Goal: Find specific page/section: Find specific page/section

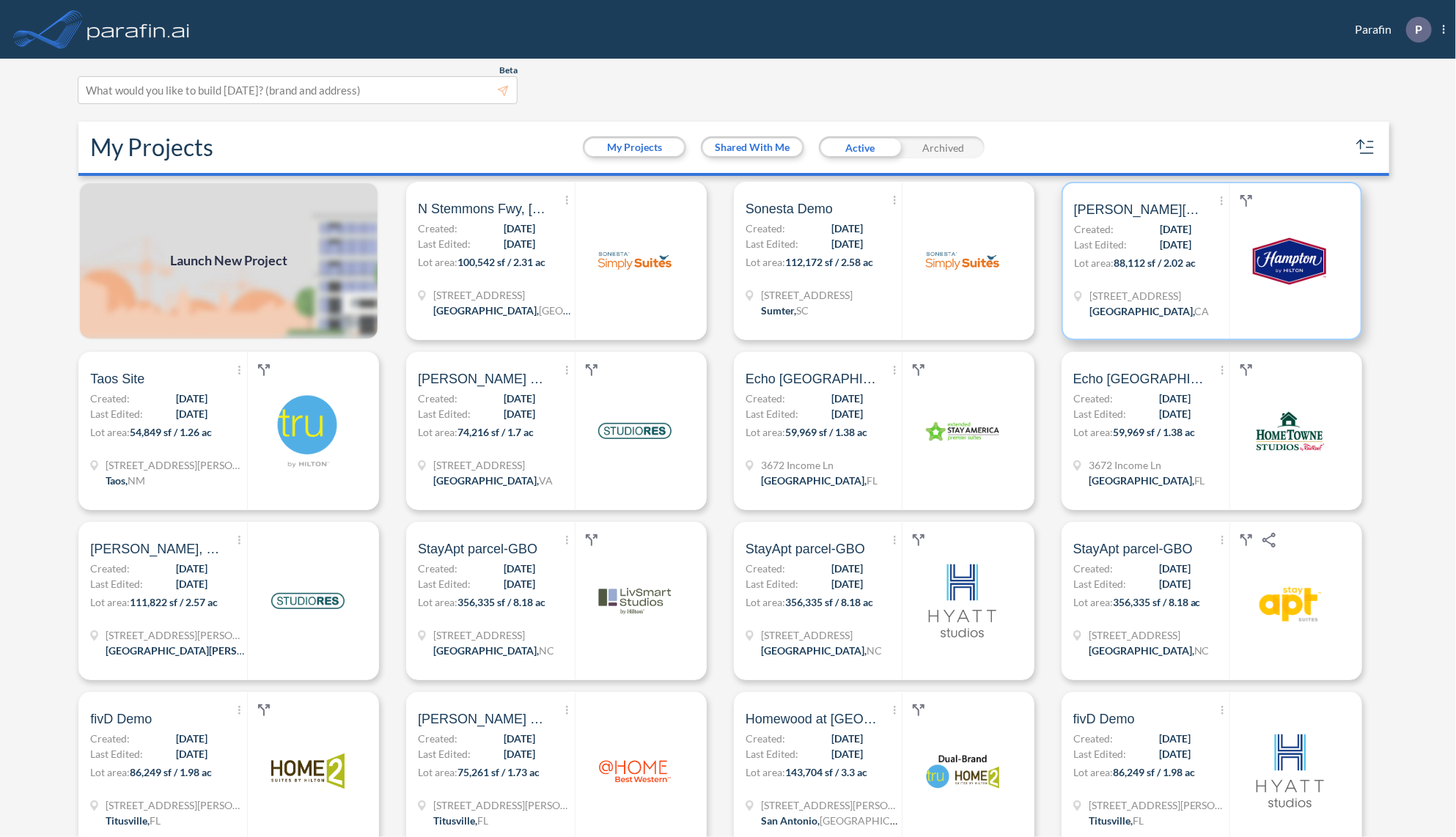
click at [1198, 255] on p "Lot area: 88,112 sf / 2.02 ac" at bounding box center [1152, 265] width 156 height 21
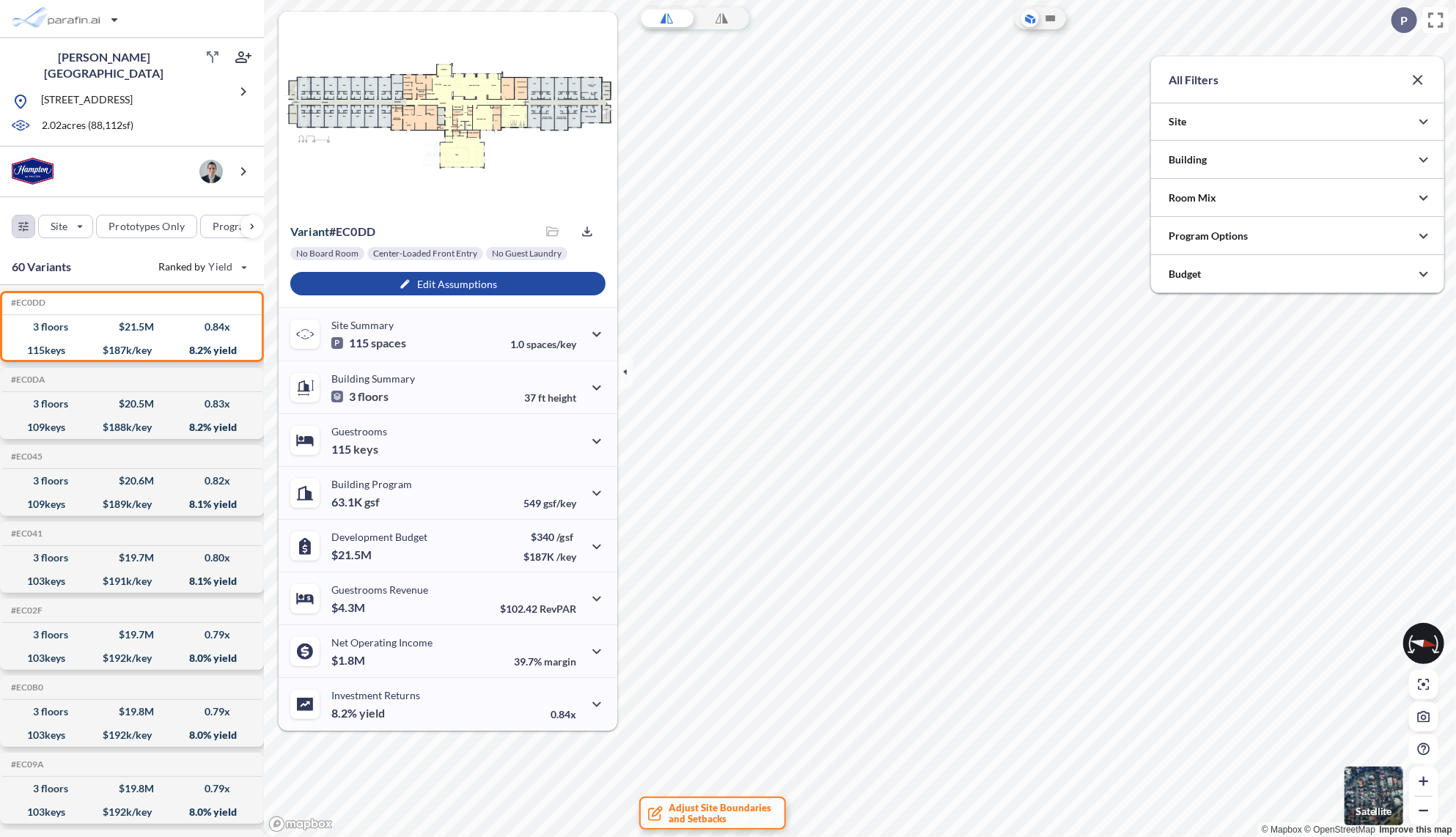
scroll to position [733274, 732859]
click at [1277, 164] on div at bounding box center [1298, 159] width 294 height 37
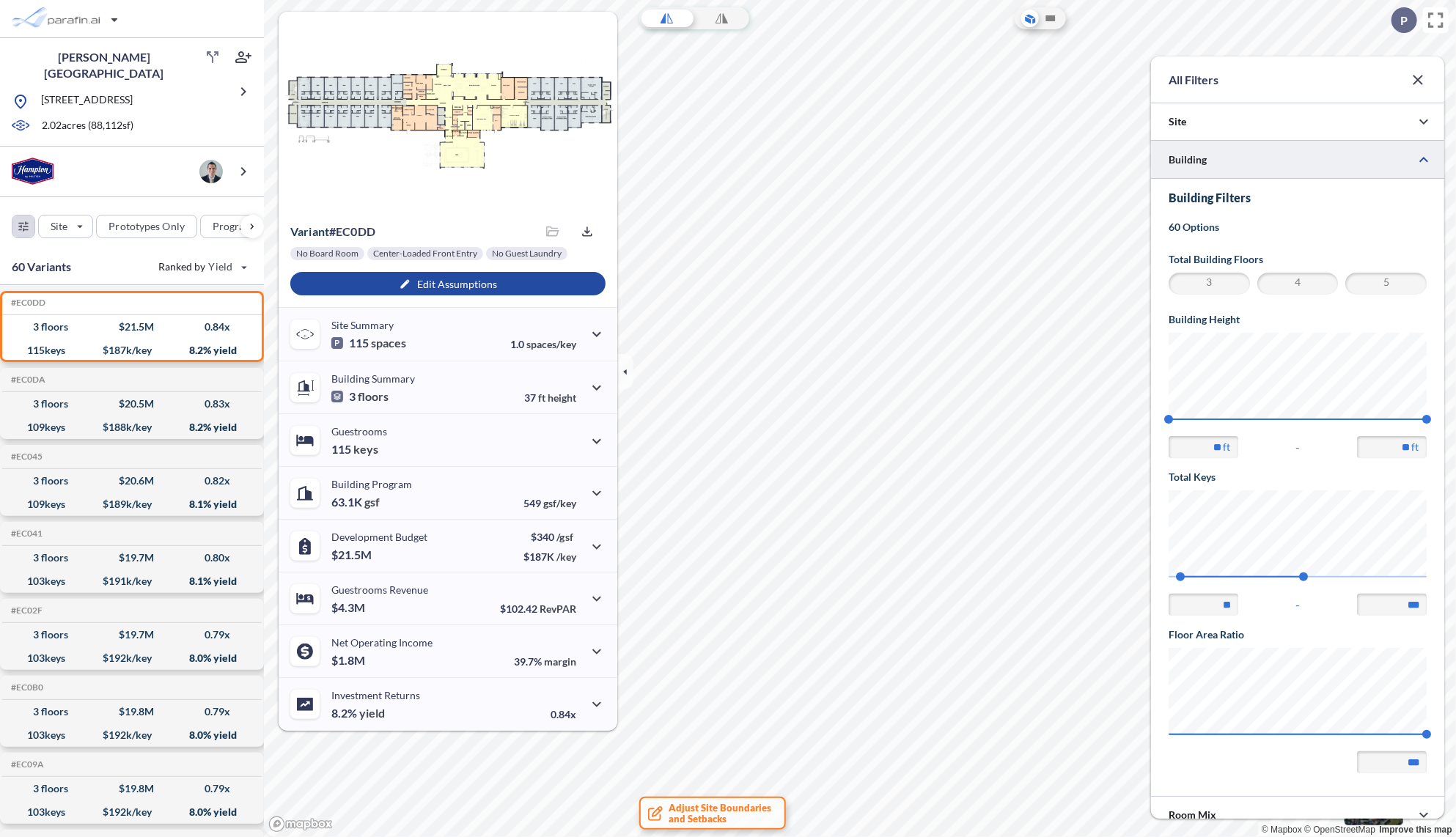
scroll to position [0, 0]
click at [1320, 280] on span "4" at bounding box center [1298, 284] width 77 height 17
click at [1212, 282] on span "3" at bounding box center [1209, 284] width 77 height 17
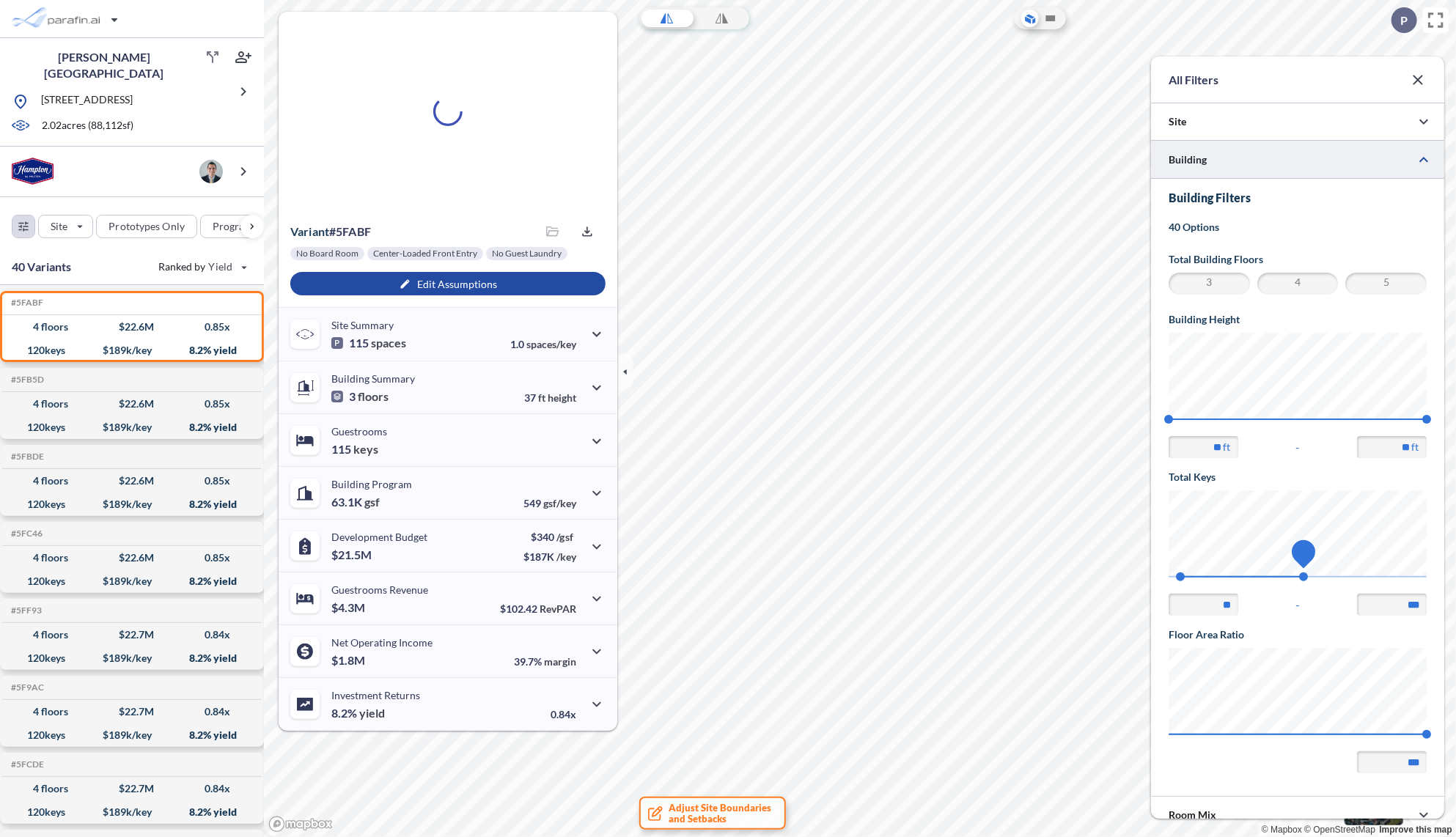
click at [1308, 574] on span "123" at bounding box center [1303, 576] width 9 height 9
type input "***"
drag, startPoint x: 102, startPoint y: 227, endPoint x: 128, endPoint y: 220, distance: 26.9
click at [128, 220] on div "button" at bounding box center [147, 227] width 100 height 22
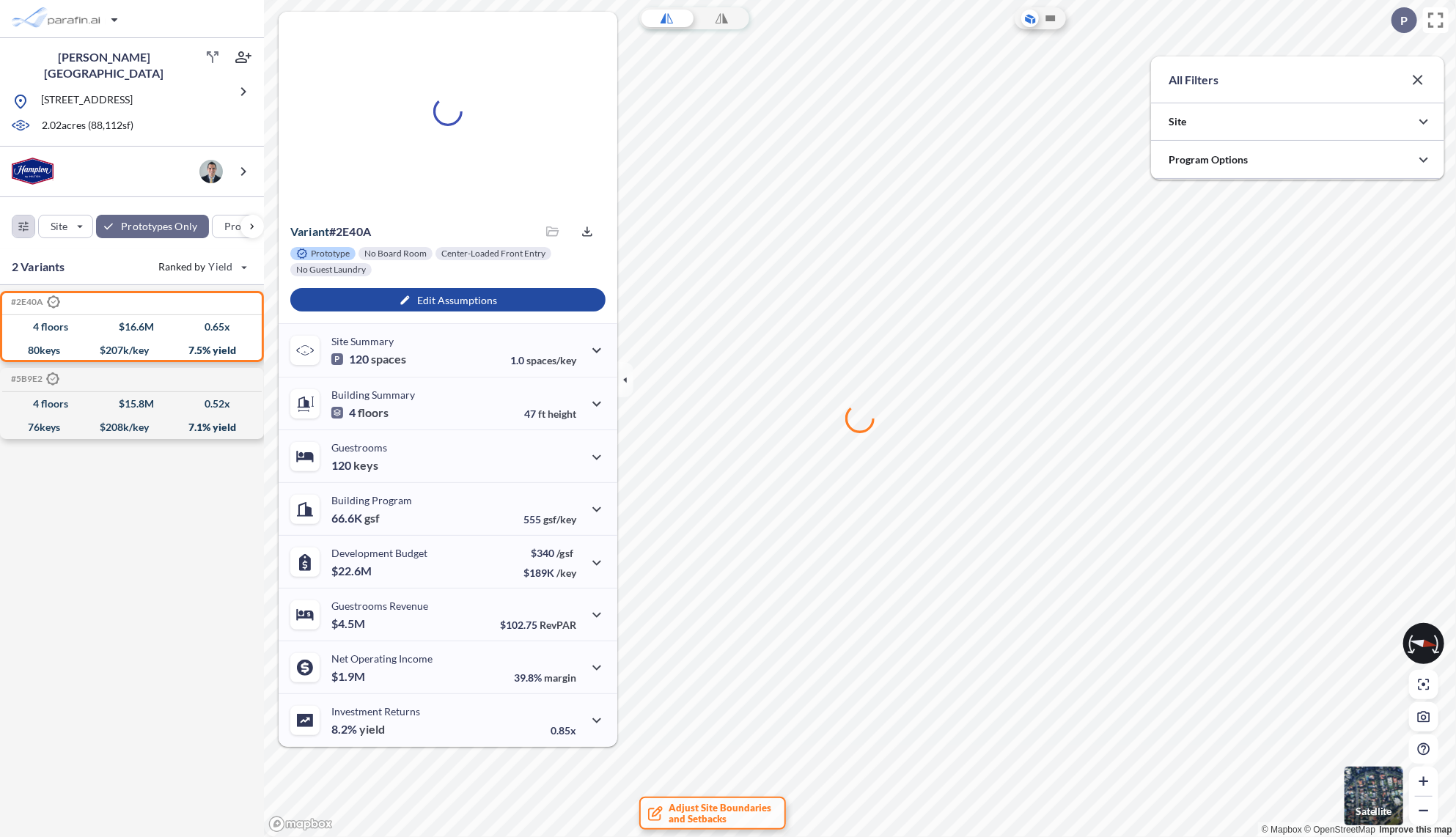
click at [1415, 83] on icon "button" at bounding box center [1418, 80] width 10 height 10
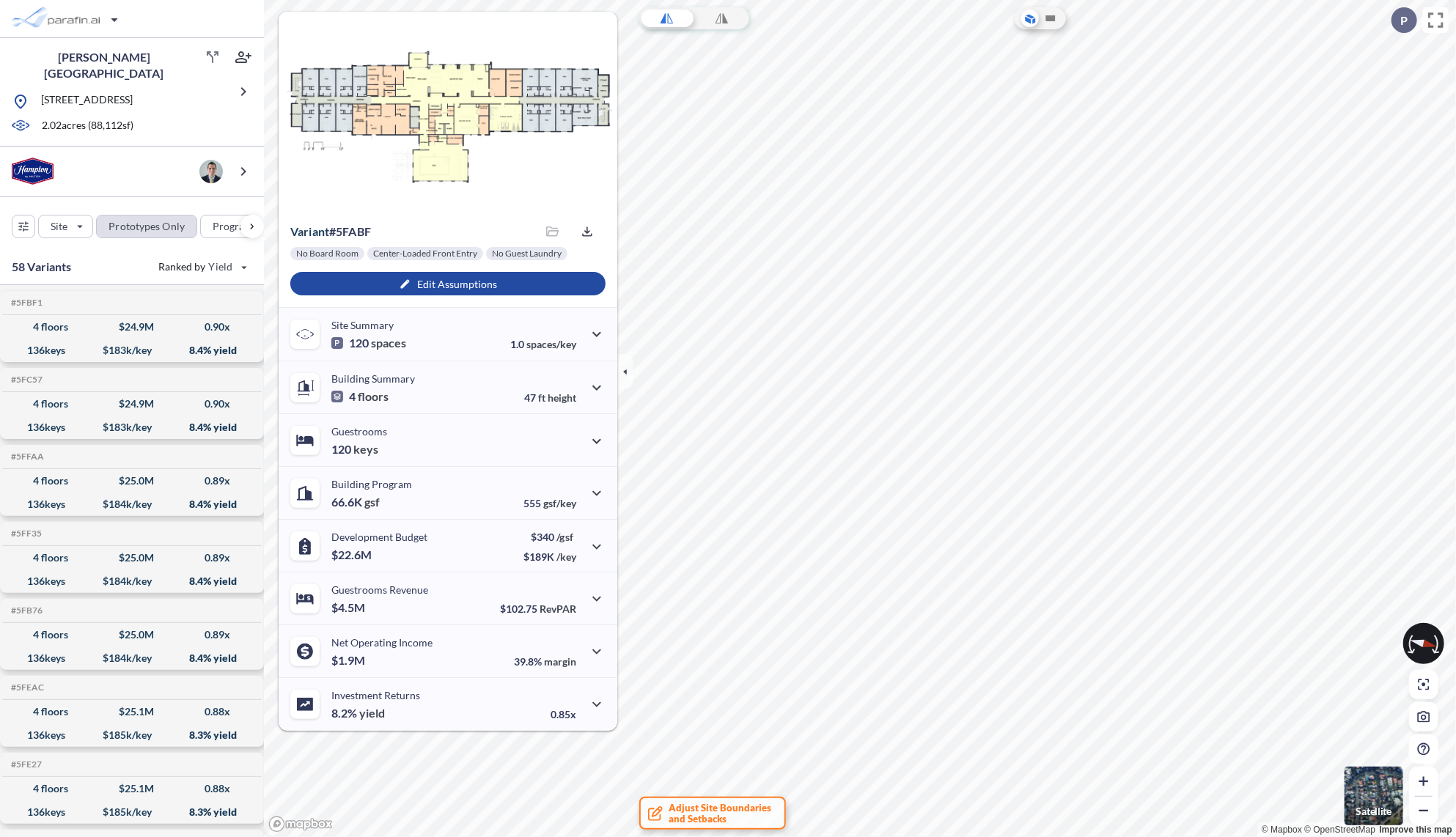
click at [150, 227] on div "button" at bounding box center [147, 227] width 100 height 22
click at [117, 221] on div "button" at bounding box center [147, 227] width 100 height 22
click at [144, 220] on div "button" at bounding box center [147, 227] width 100 height 22
click at [15, 220] on div "button" at bounding box center [23, 227] width 22 height 22
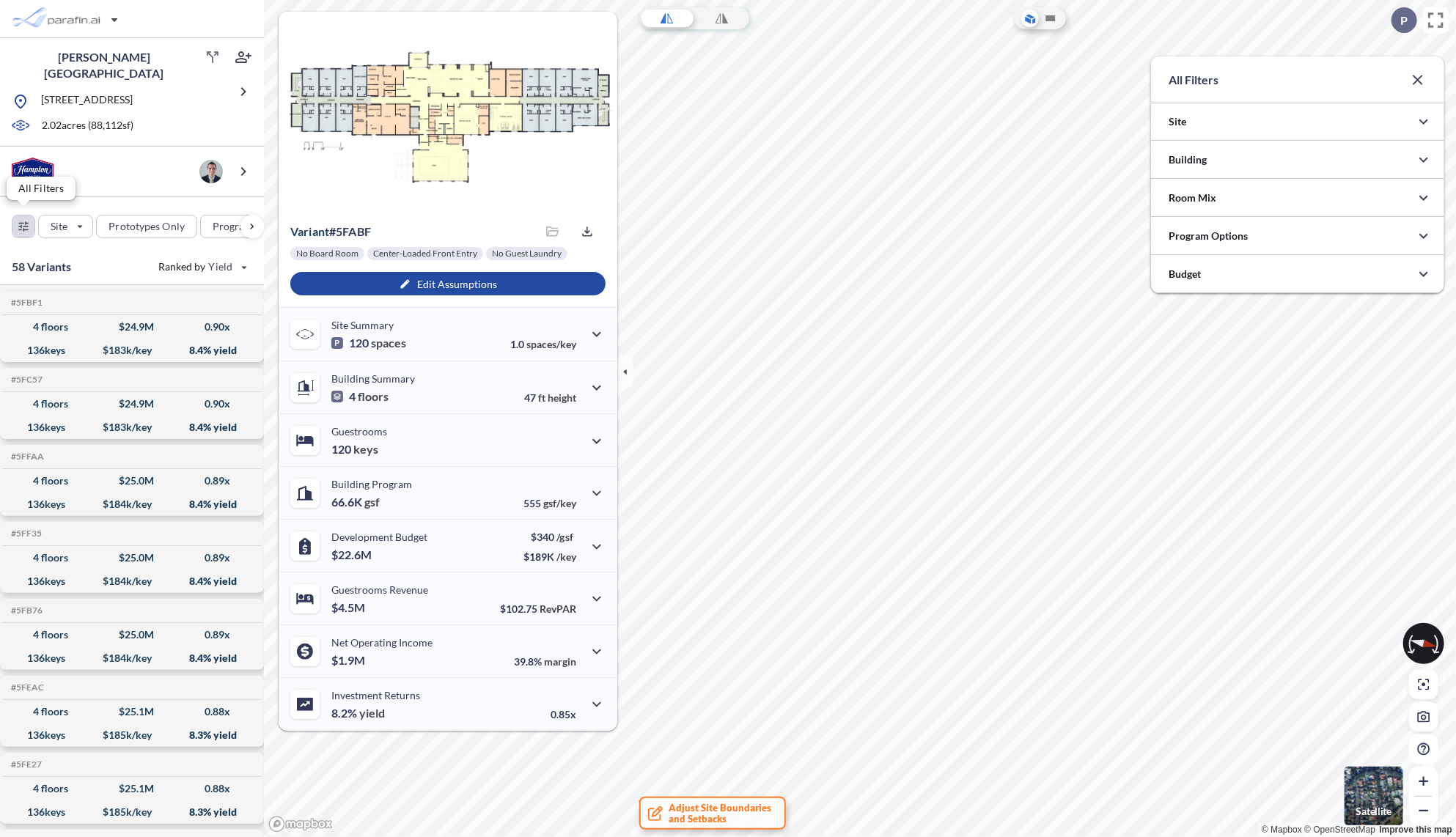
scroll to position [733274, 732859]
click at [1195, 157] on div at bounding box center [1298, 159] width 294 height 37
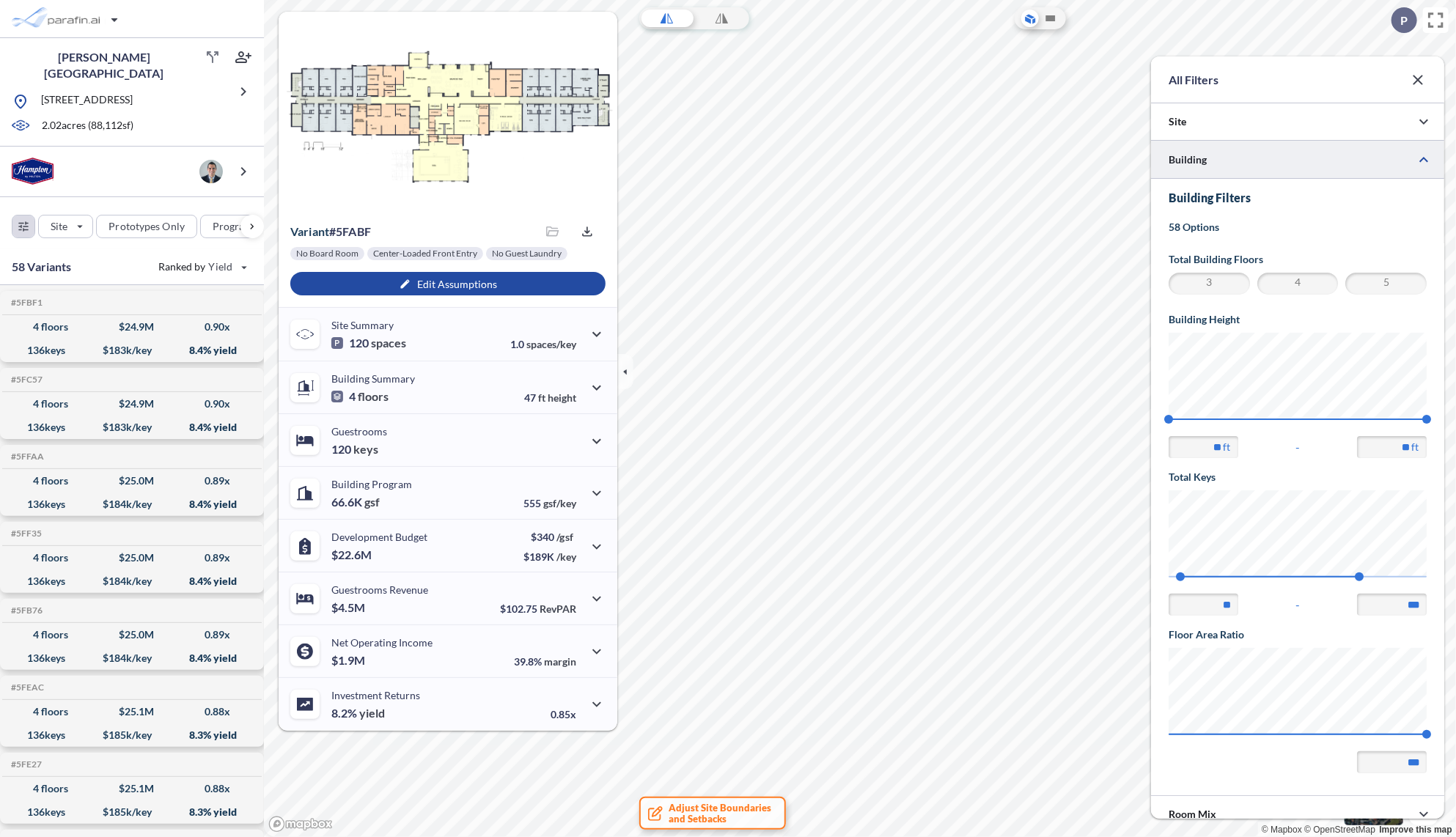
scroll to position [732729, 732859]
click at [1195, 157] on div at bounding box center [1298, 159] width 294 height 37
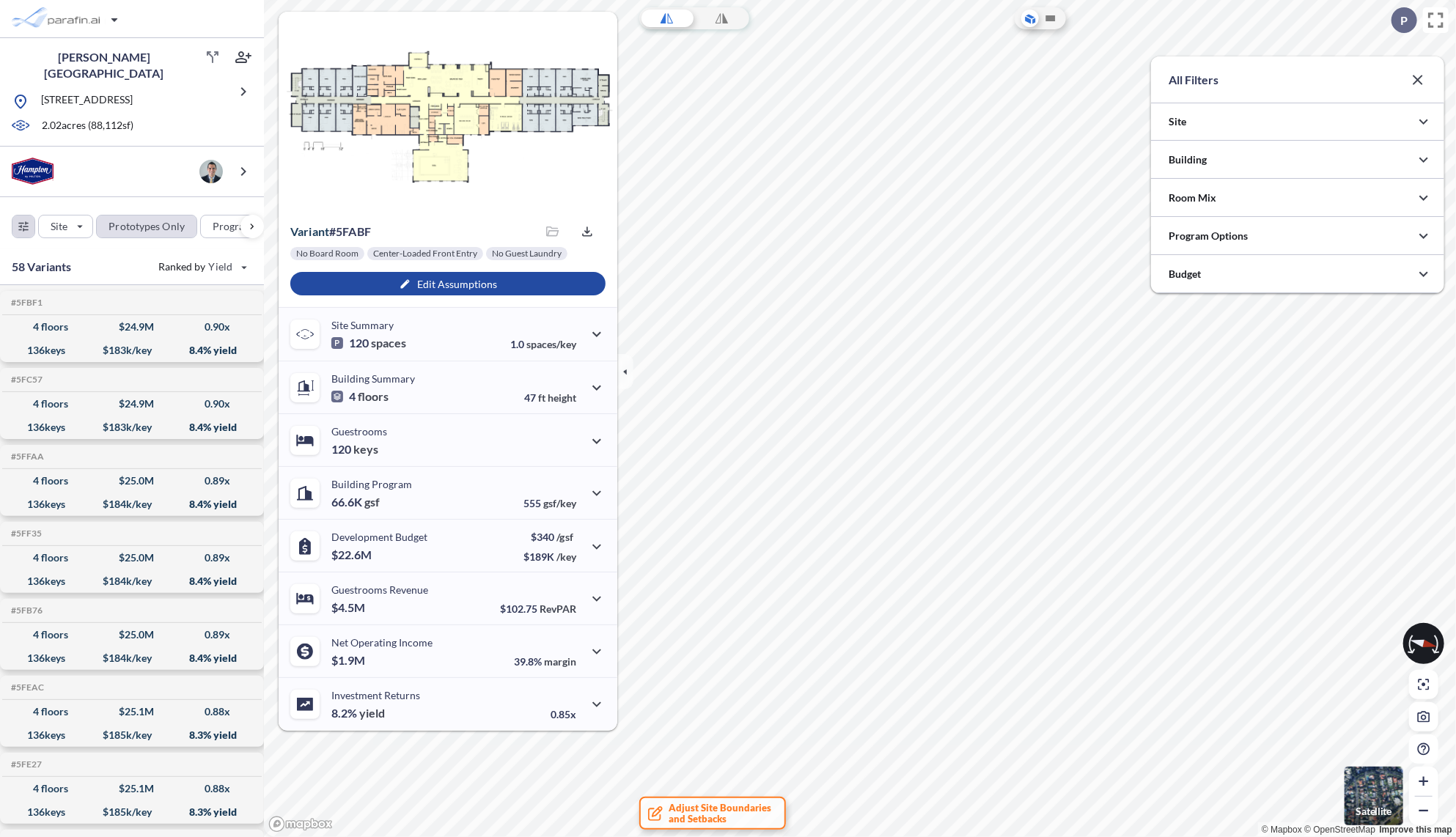
click at [147, 221] on div "button" at bounding box center [147, 227] width 100 height 22
click at [214, 217] on div "button" at bounding box center [240, 227] width 78 height 22
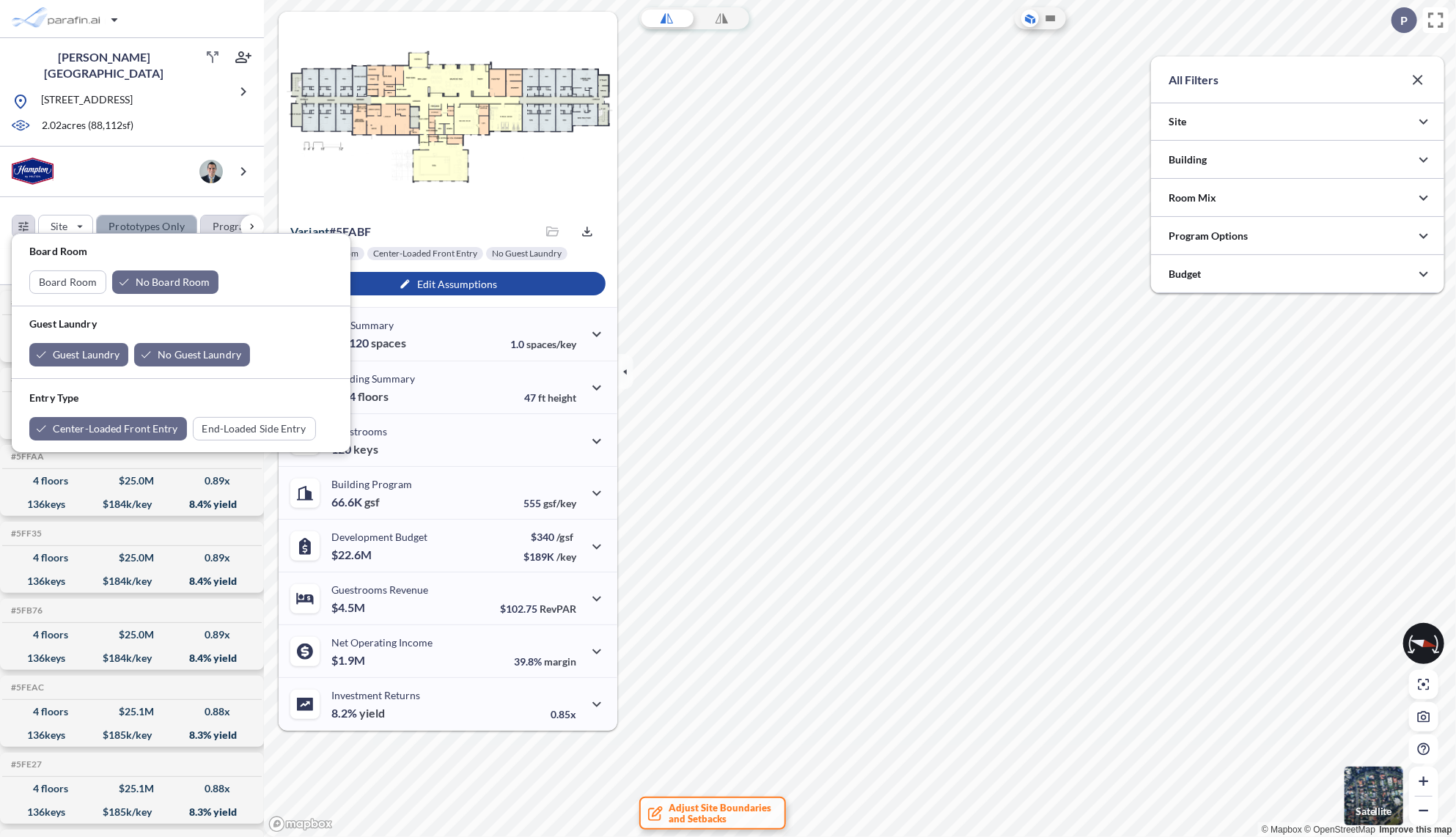
click at [156, 226] on div "button" at bounding box center [147, 227] width 100 height 22
click at [148, 226] on div "button" at bounding box center [147, 227] width 100 height 22
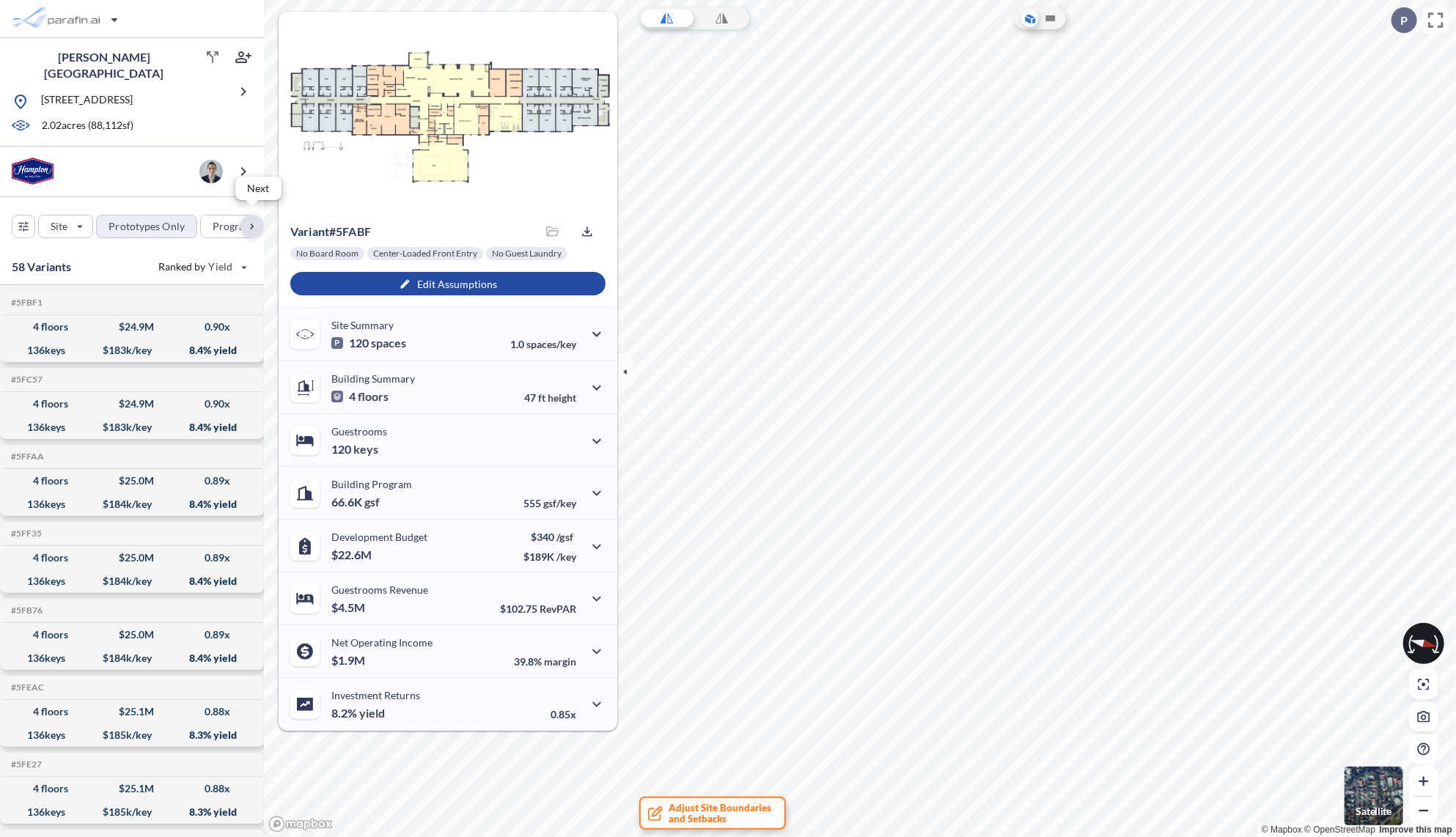
click at [243, 228] on div "button" at bounding box center [252, 227] width 23 height 23
click at [151, 223] on div "button" at bounding box center [139, 227] width 72 height 23
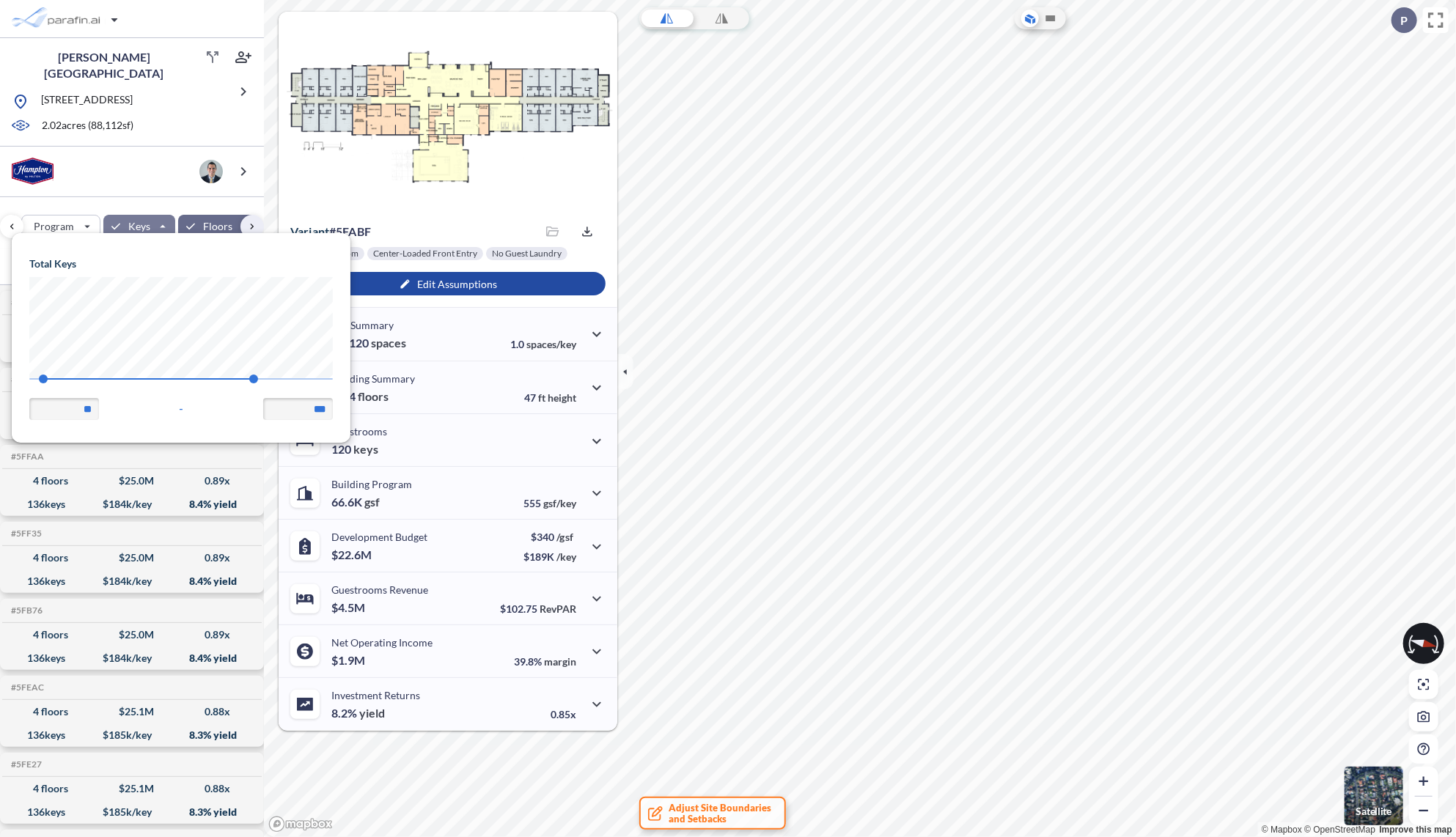
click at [151, 223] on div "button" at bounding box center [139, 227] width 72 height 23
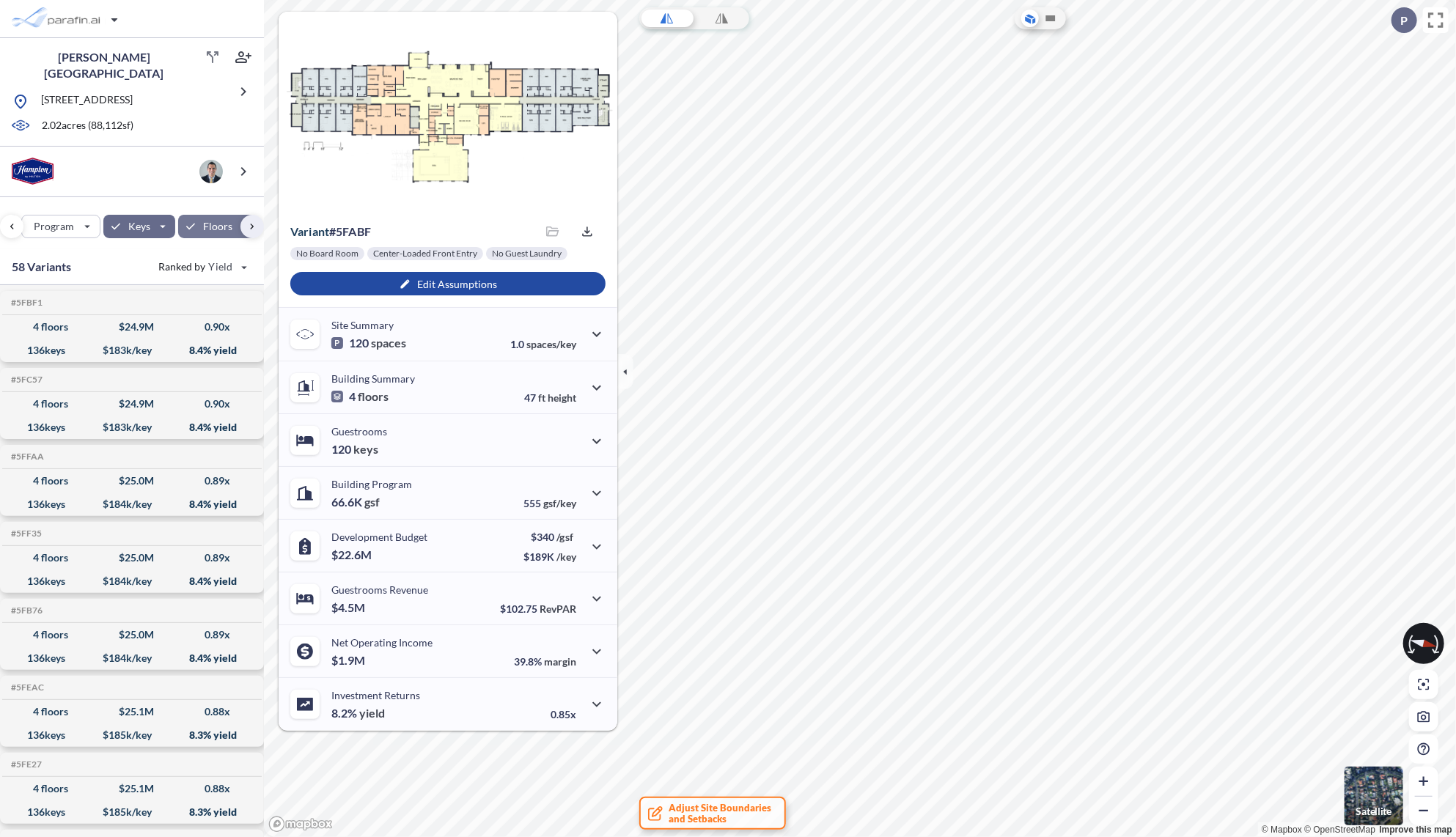
click at [198, 217] on div "button" at bounding box center [218, 227] width 80 height 23
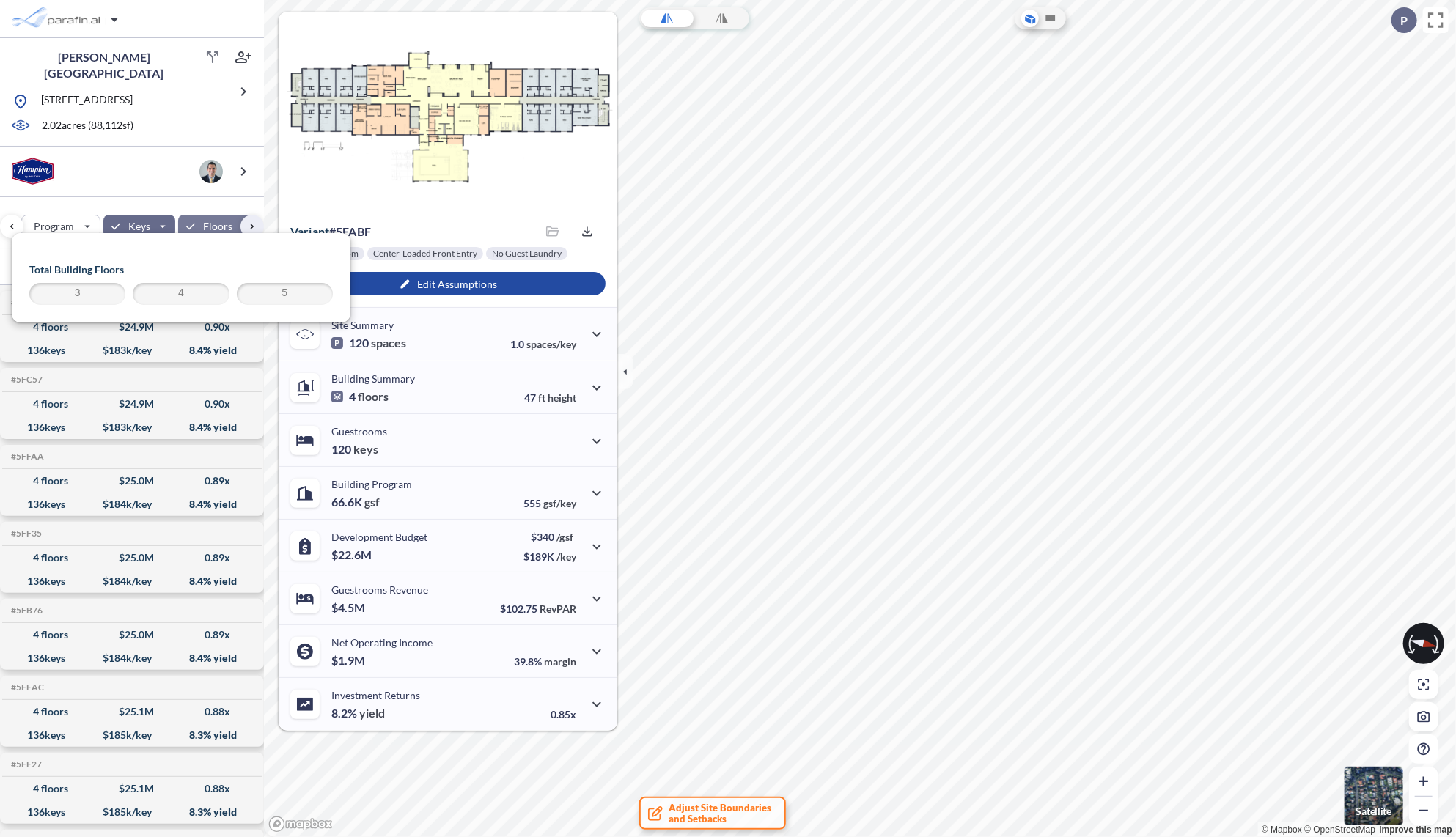
click at [106, 291] on span "3" at bounding box center [77, 294] width 91 height 17
click at [279, 296] on span "5" at bounding box center [285, 294] width 91 height 17
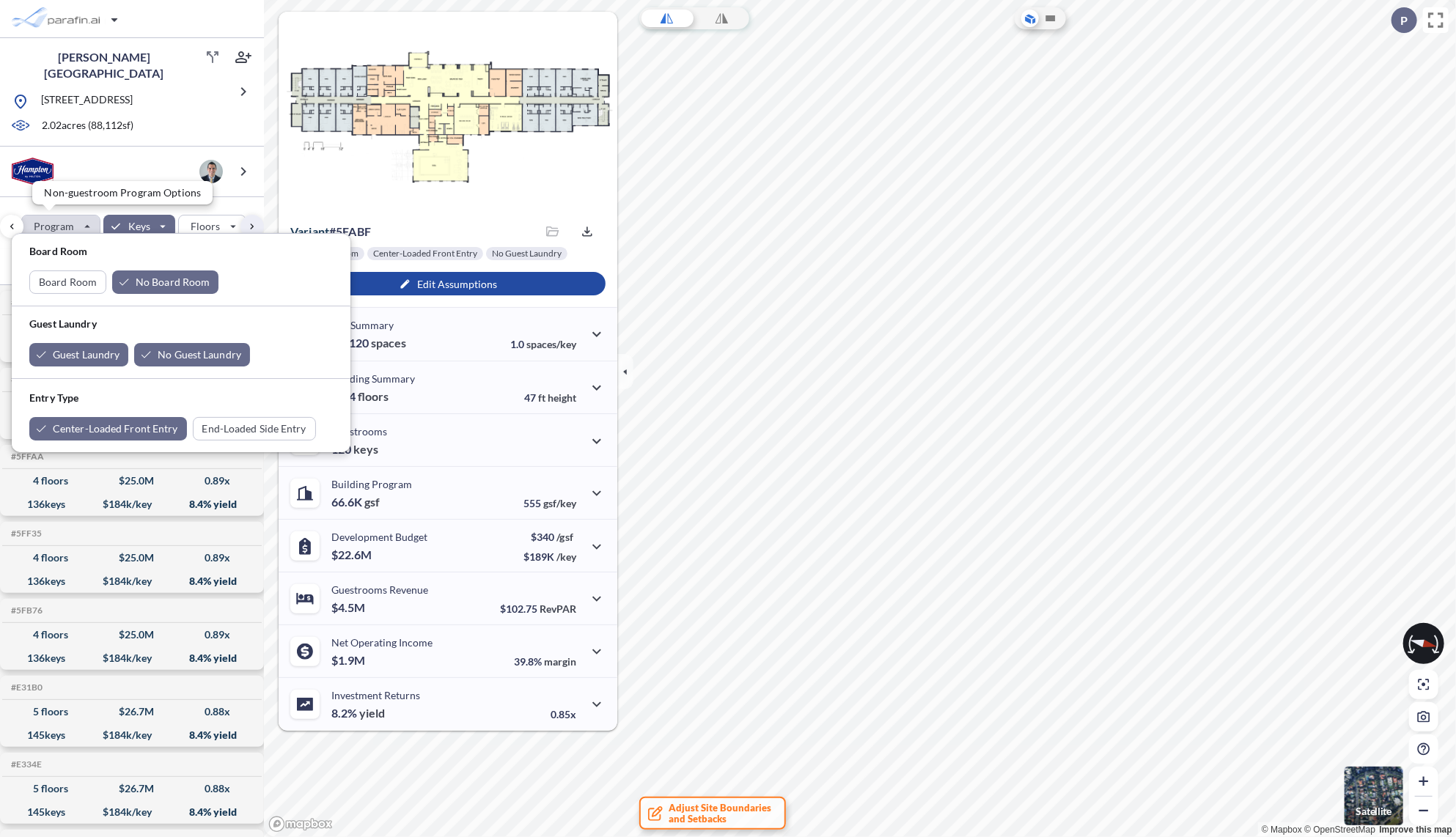
click at [52, 222] on div "button" at bounding box center [61, 227] width 78 height 22
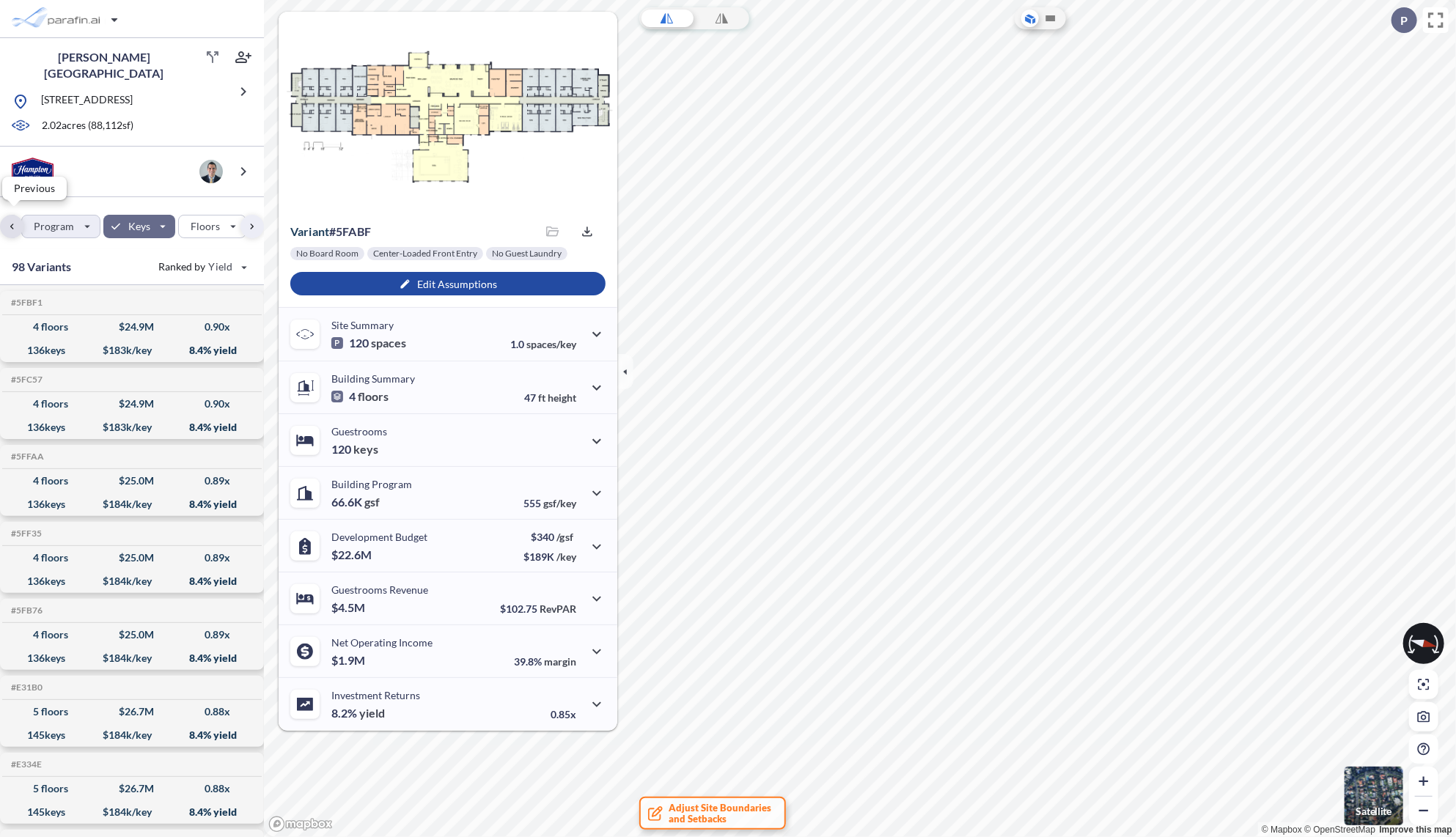
click at [10, 226] on div "button" at bounding box center [12, 227] width 23 height 23
click at [161, 217] on div "button" at bounding box center [147, 227] width 100 height 22
click at [155, 220] on div "button" at bounding box center [147, 227] width 100 height 22
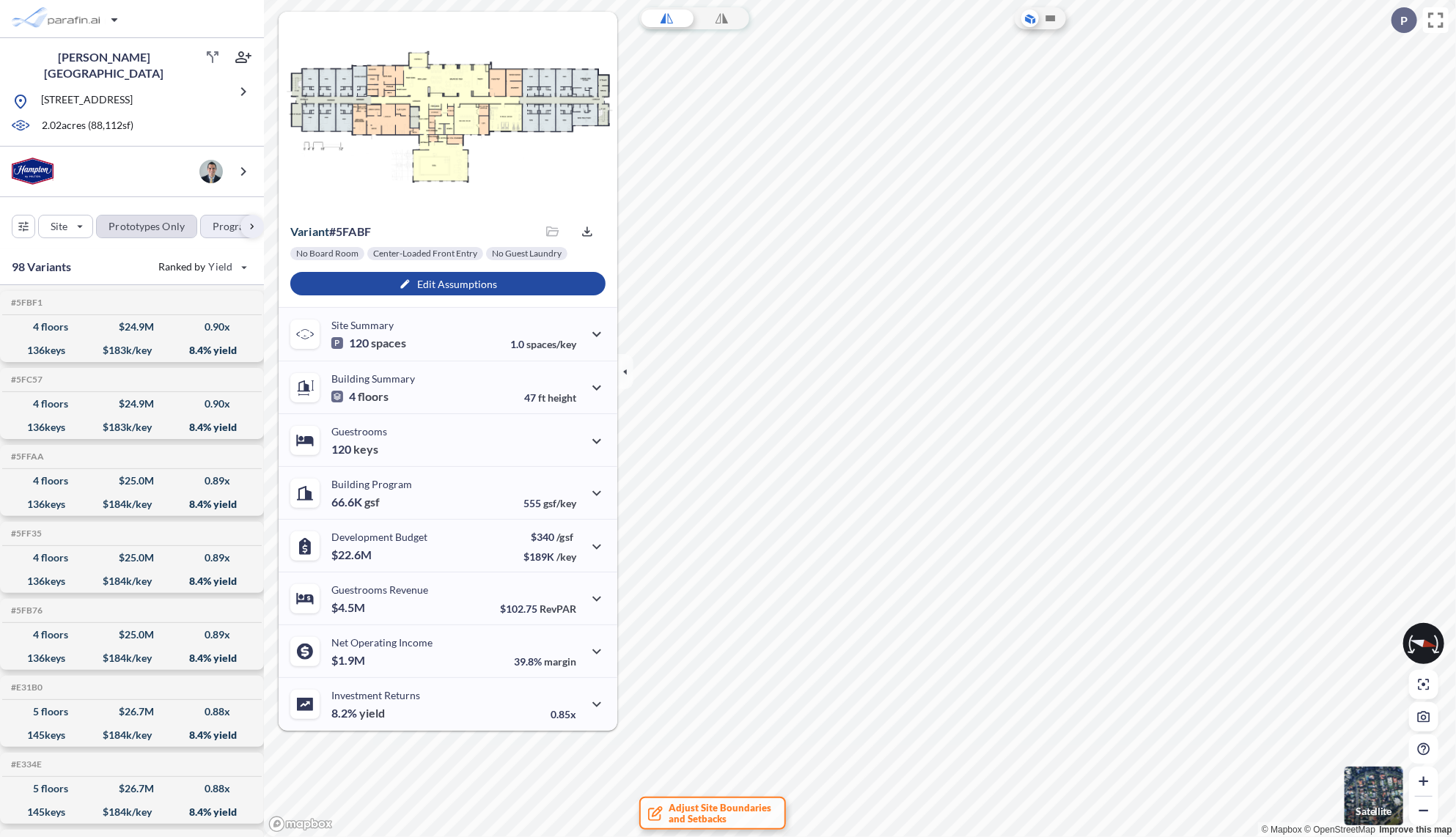
click at [155, 220] on div "button" at bounding box center [147, 227] width 100 height 22
click at [156, 220] on div "button" at bounding box center [147, 227] width 100 height 22
click at [114, 24] on div "button" at bounding box center [67, 19] width 123 height 29
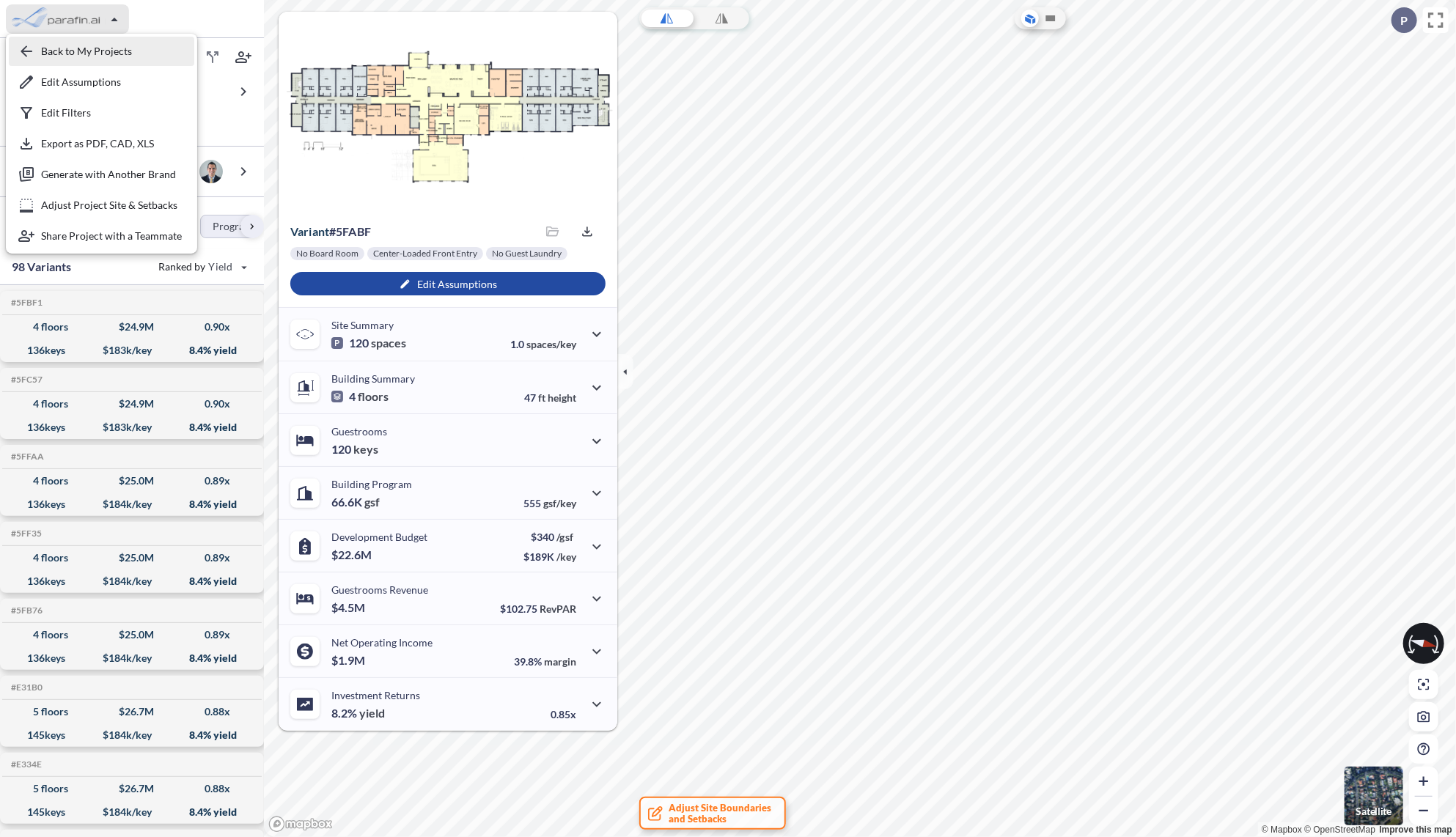
click at [93, 52] on div "button" at bounding box center [101, 52] width 186 height 29
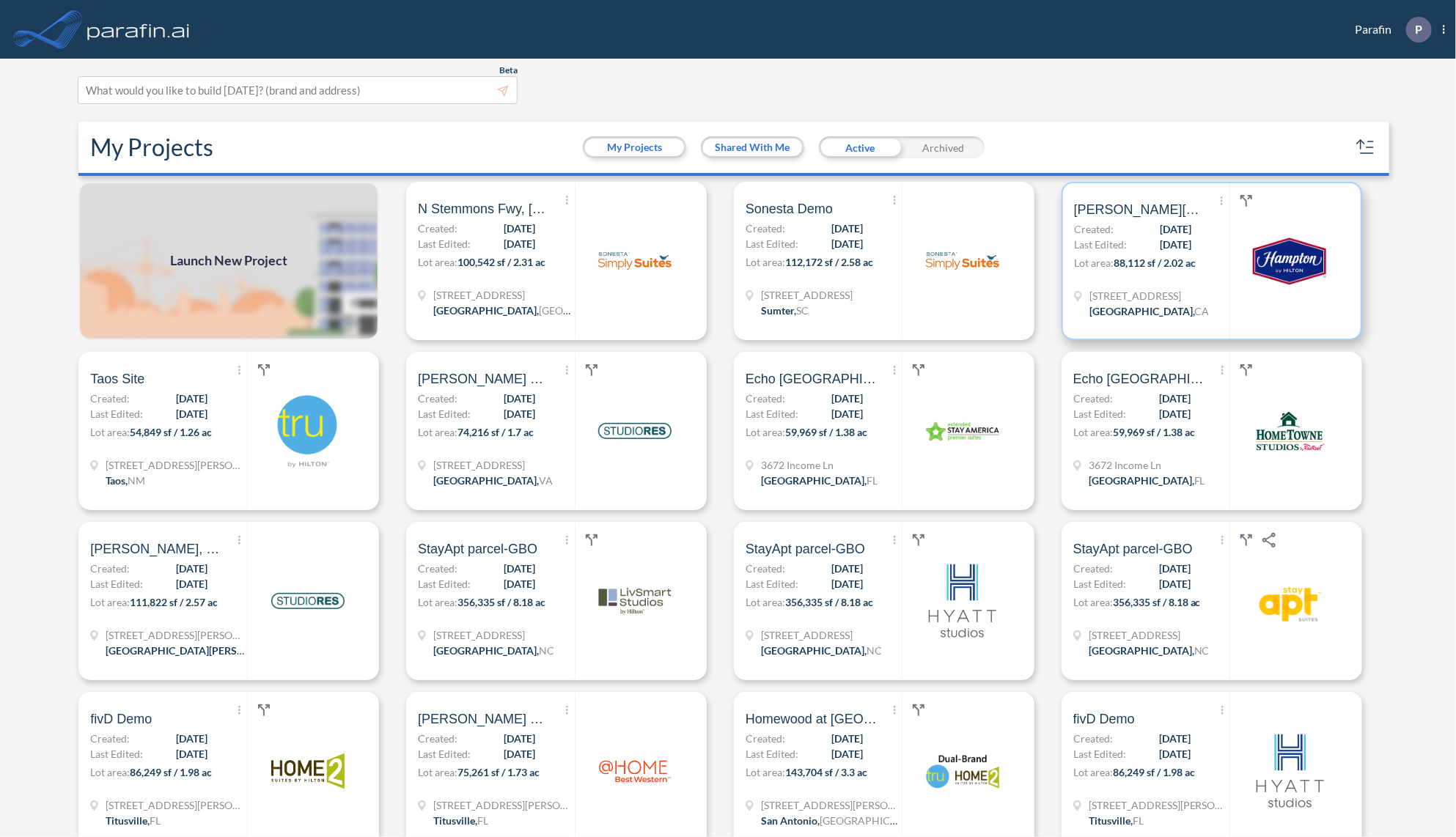
click at [1189, 286] on div "Show More Created with sketchtool. Archive Reports Share a copy [PERSON_NAME] H…" at bounding box center [1152, 262] width 156 height 156
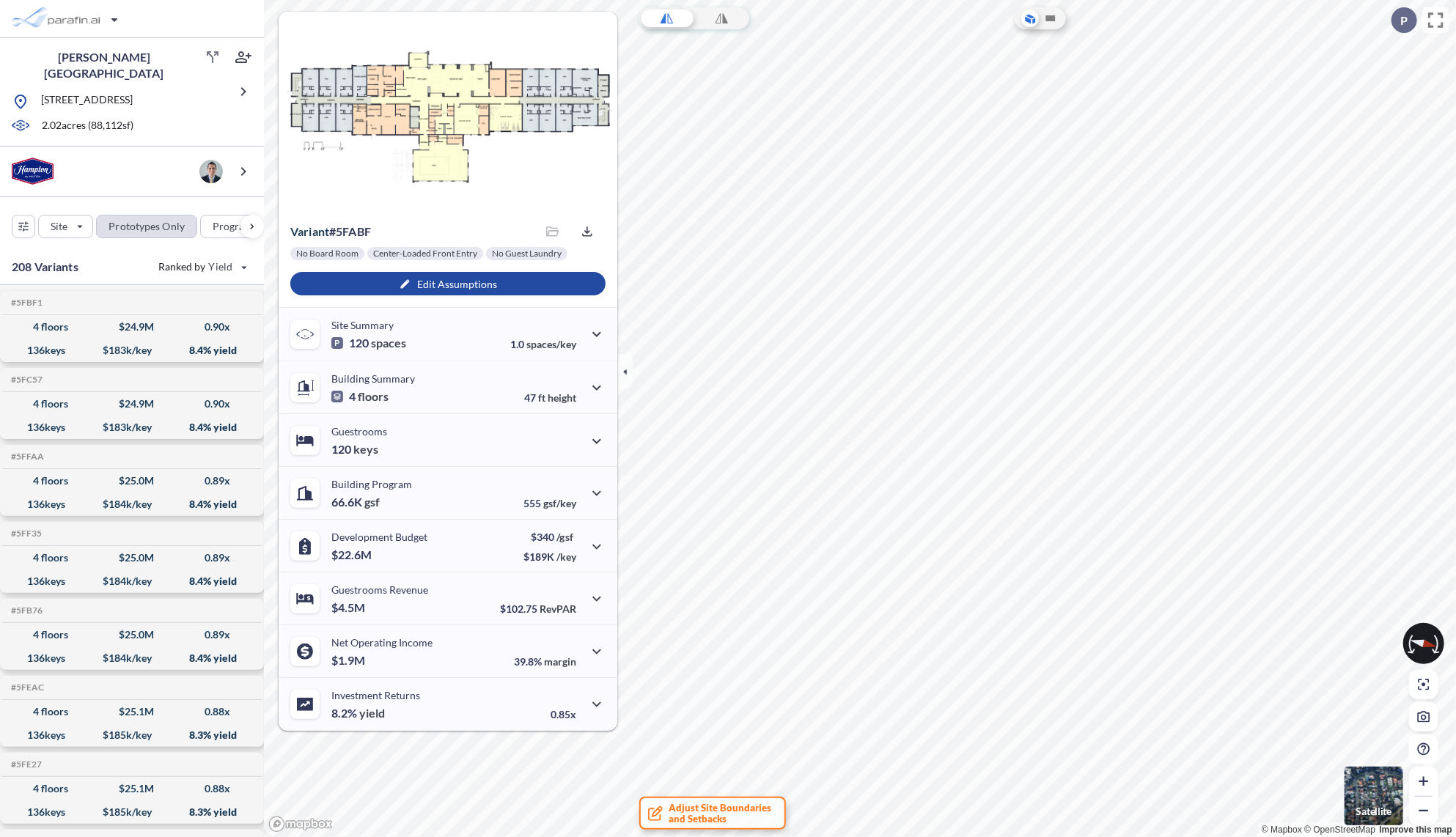
click at [126, 226] on div "button" at bounding box center [147, 227] width 100 height 22
